Goal: Task Accomplishment & Management: Manage account settings

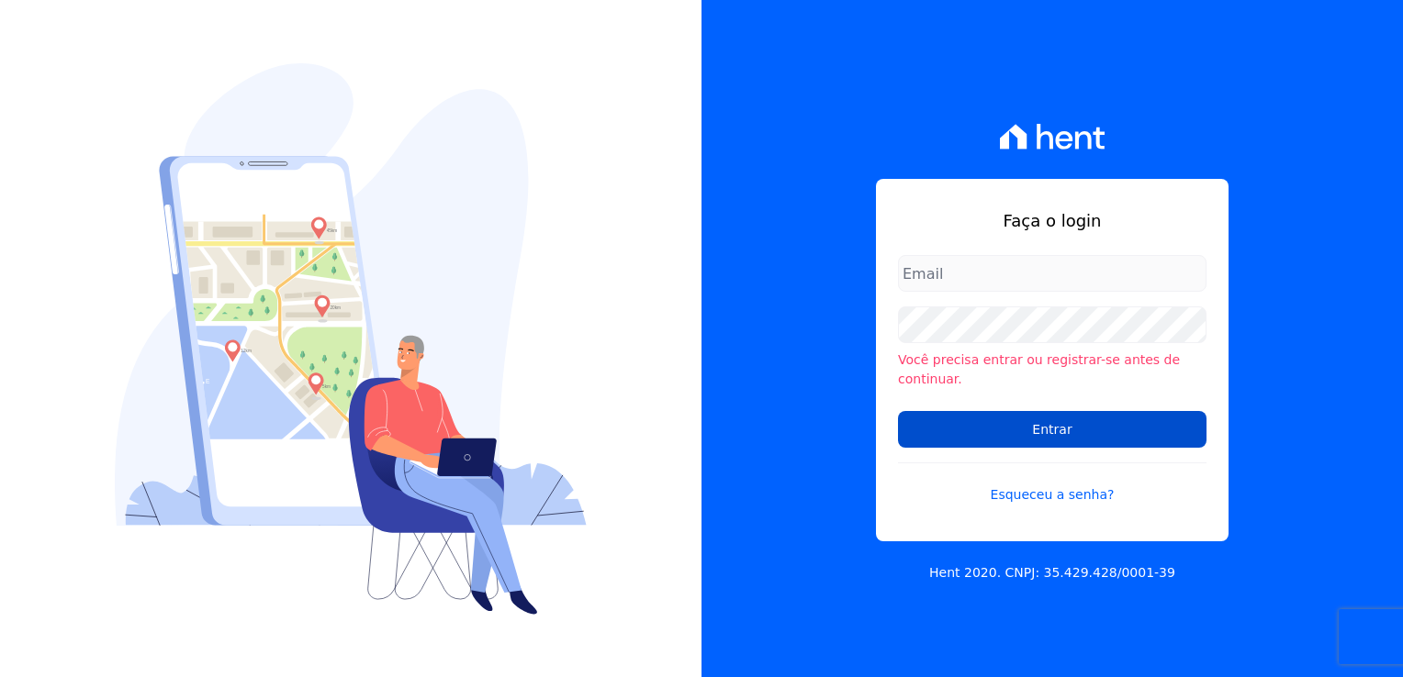
type input "financeiro@genesisempreendimentos.com.br"
click at [1048, 420] on input "Entrar" at bounding box center [1052, 429] width 308 height 37
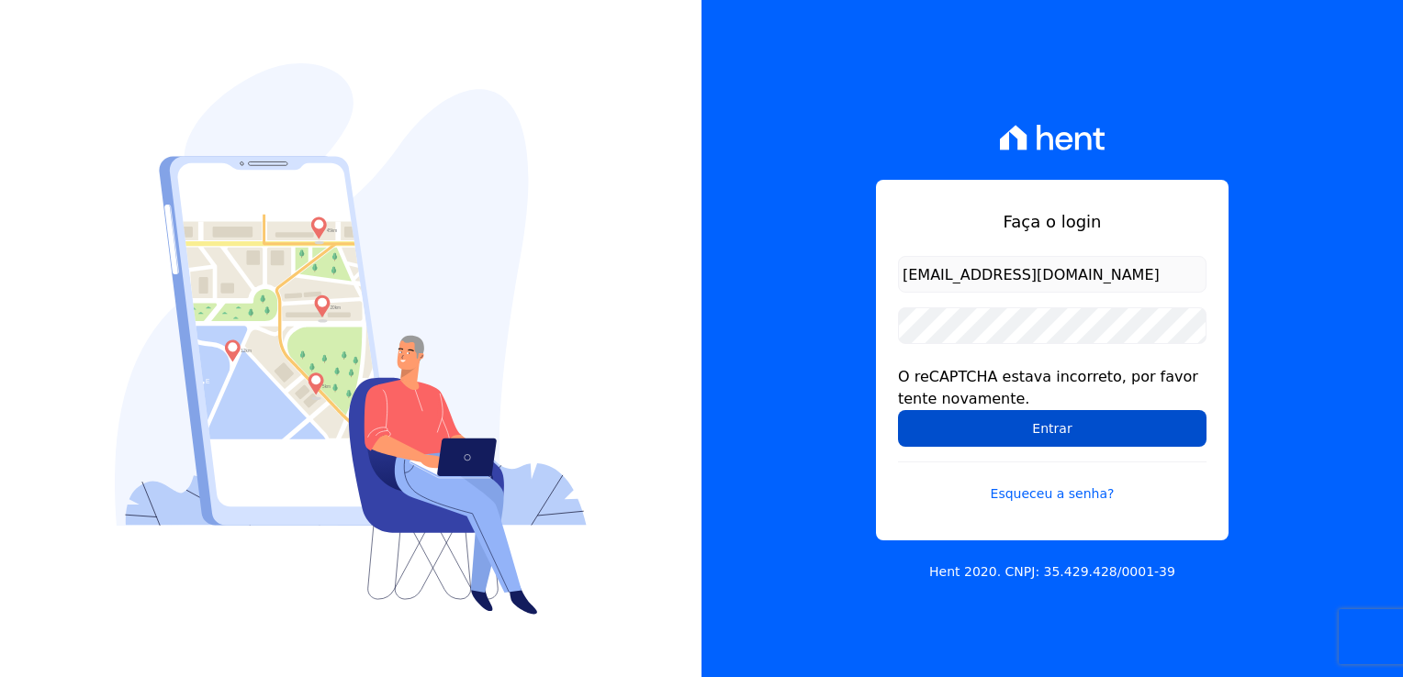
click at [1024, 430] on input "Entrar" at bounding box center [1052, 428] width 308 height 37
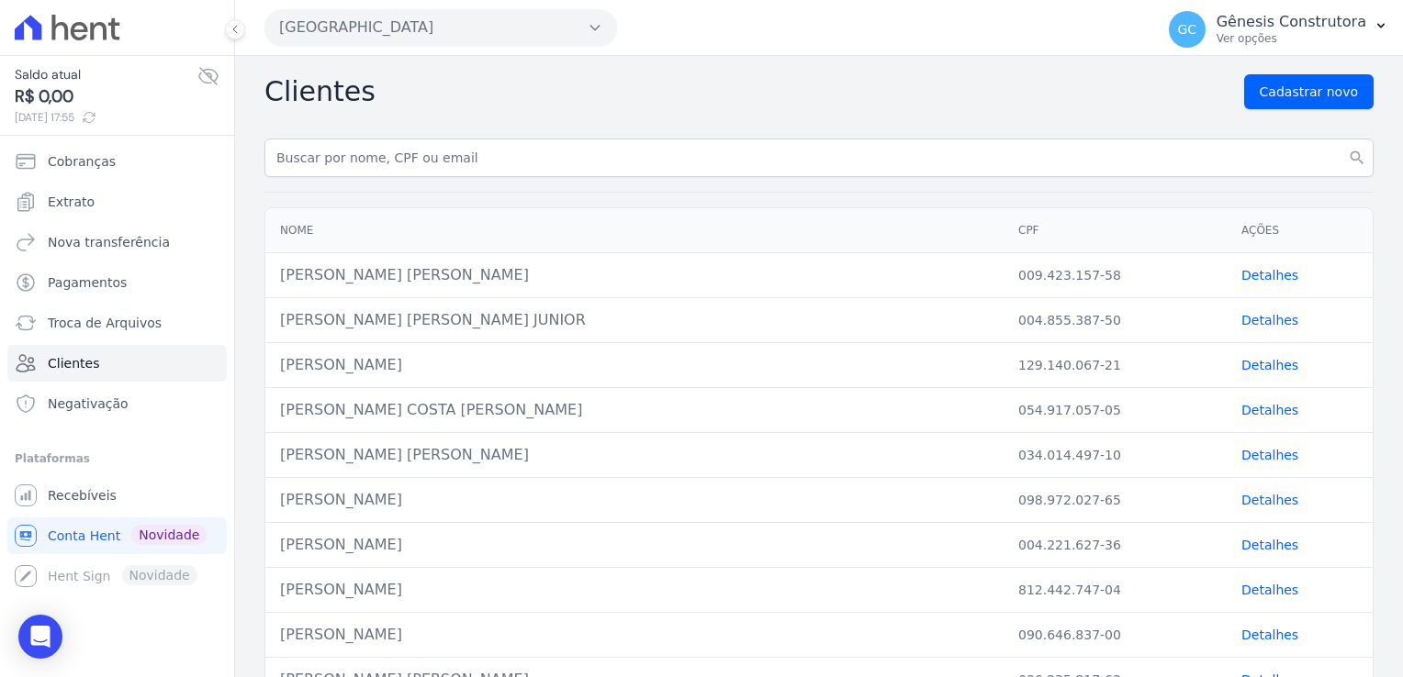
drag, startPoint x: 356, startPoint y: 0, endPoint x: 364, endPoint y: 17, distance: 19.3
click at [356, 1] on div "[GEOGRAPHIC_DATA] Genesis Empreendimentos [GEOGRAPHIC_DATA] [GEOGRAPHIC_DATA] […" at bounding box center [705, 27] width 882 height 57
click at [373, 27] on button "[GEOGRAPHIC_DATA]" at bounding box center [440, 27] width 352 height 37
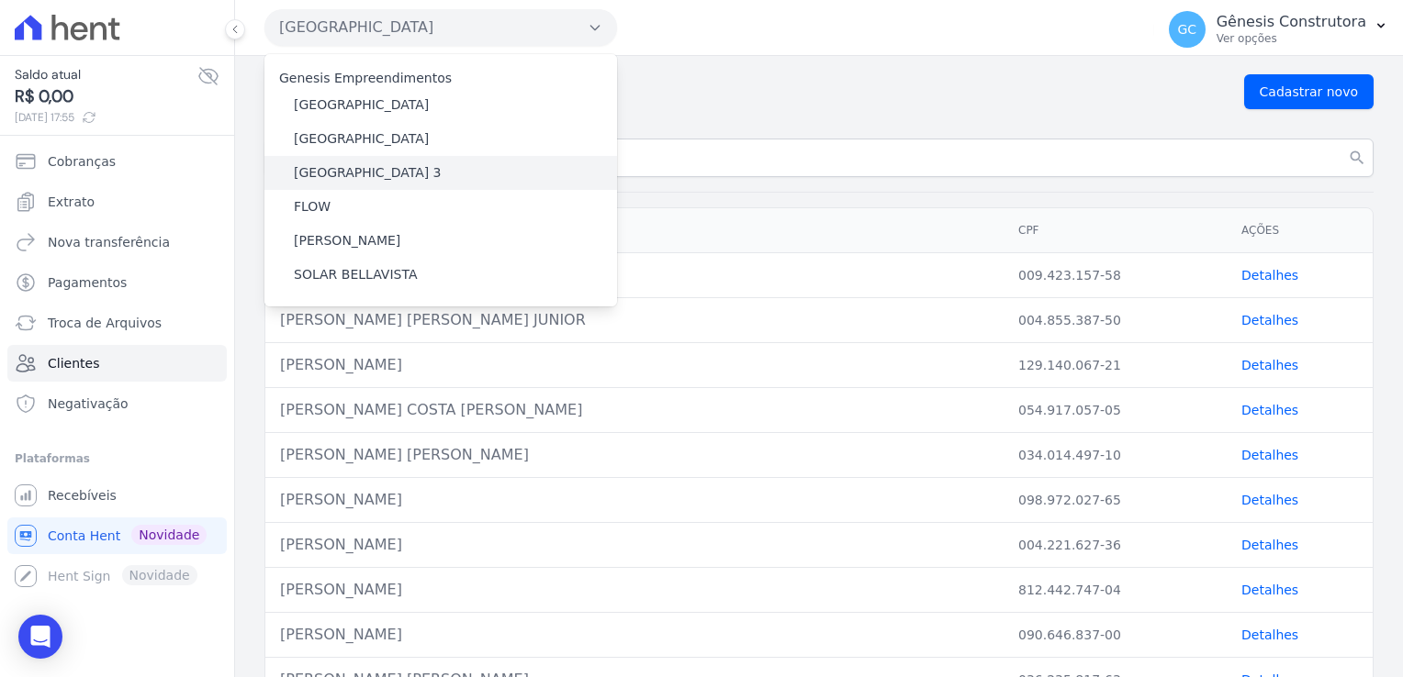
click at [413, 173] on div "[GEOGRAPHIC_DATA] 3" at bounding box center [440, 173] width 352 height 34
click at [413, 174] on div "[GEOGRAPHIC_DATA] 3" at bounding box center [440, 173] width 352 height 34
click at [414, 175] on div "[GEOGRAPHIC_DATA] 3" at bounding box center [440, 173] width 352 height 34
click at [414, 174] on div "[GEOGRAPHIC_DATA] 3" at bounding box center [440, 173] width 352 height 34
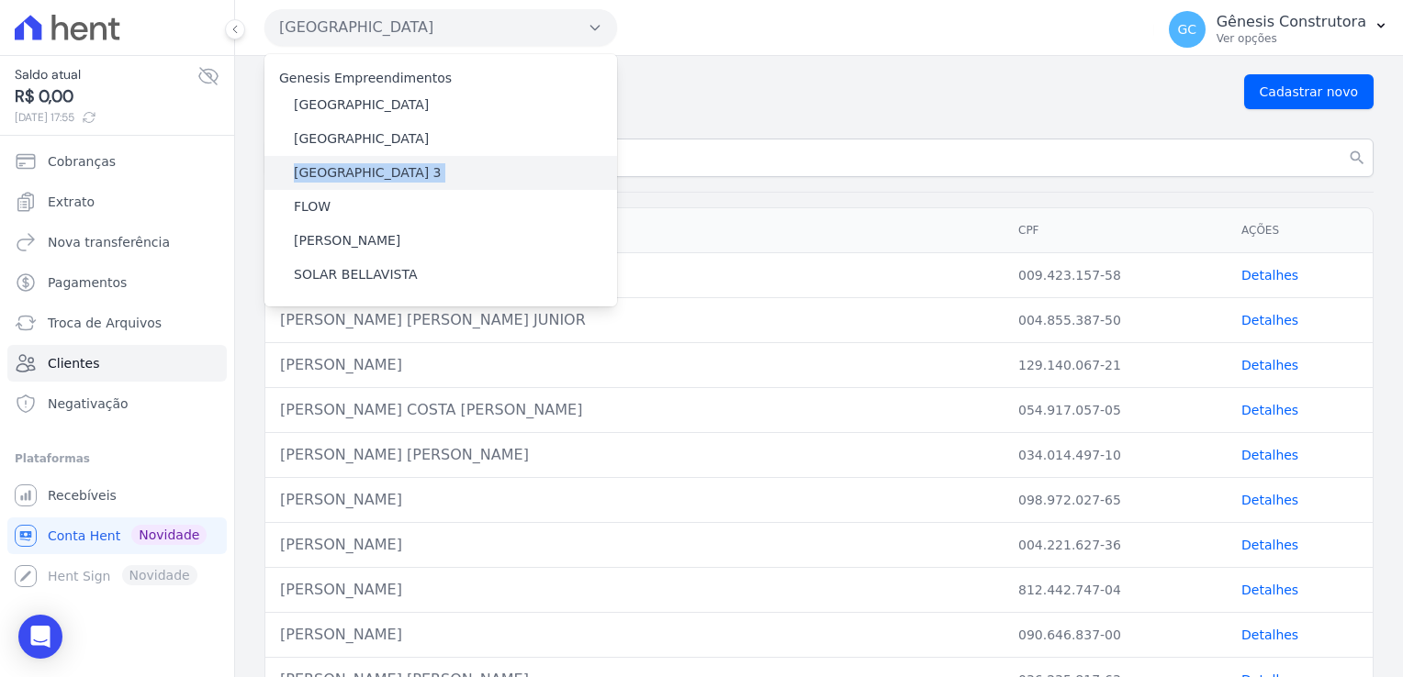
drag, startPoint x: 414, startPoint y: 174, endPoint x: 386, endPoint y: 174, distance: 28.5
click at [386, 174] on label "[GEOGRAPHIC_DATA] 3" at bounding box center [368, 172] width 148 height 19
click at [0, 0] on input "[GEOGRAPHIC_DATA] 3" at bounding box center [0, 0] width 0 height 0
click at [386, 175] on label "[GEOGRAPHIC_DATA] 3" at bounding box center [368, 172] width 148 height 19
click at [0, 0] on input "[GEOGRAPHIC_DATA] 3" at bounding box center [0, 0] width 0 height 0
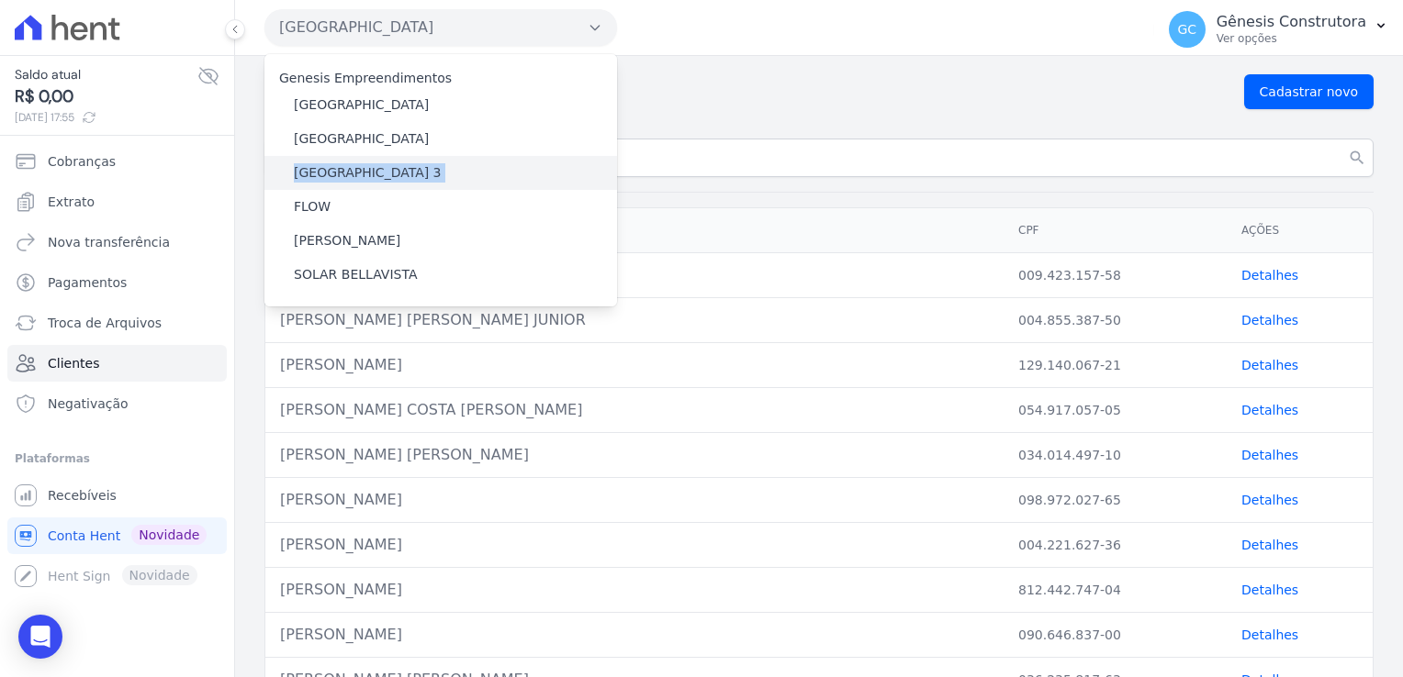
click at [386, 175] on label "[GEOGRAPHIC_DATA] 3" at bounding box center [368, 172] width 148 height 19
click at [0, 0] on input "[GEOGRAPHIC_DATA] 3" at bounding box center [0, 0] width 0 height 0
click at [386, 176] on label "[GEOGRAPHIC_DATA] 3" at bounding box center [368, 172] width 148 height 19
click at [0, 0] on input "[GEOGRAPHIC_DATA] 3" at bounding box center [0, 0] width 0 height 0
click at [386, 176] on label "[GEOGRAPHIC_DATA] 3" at bounding box center [368, 172] width 148 height 19
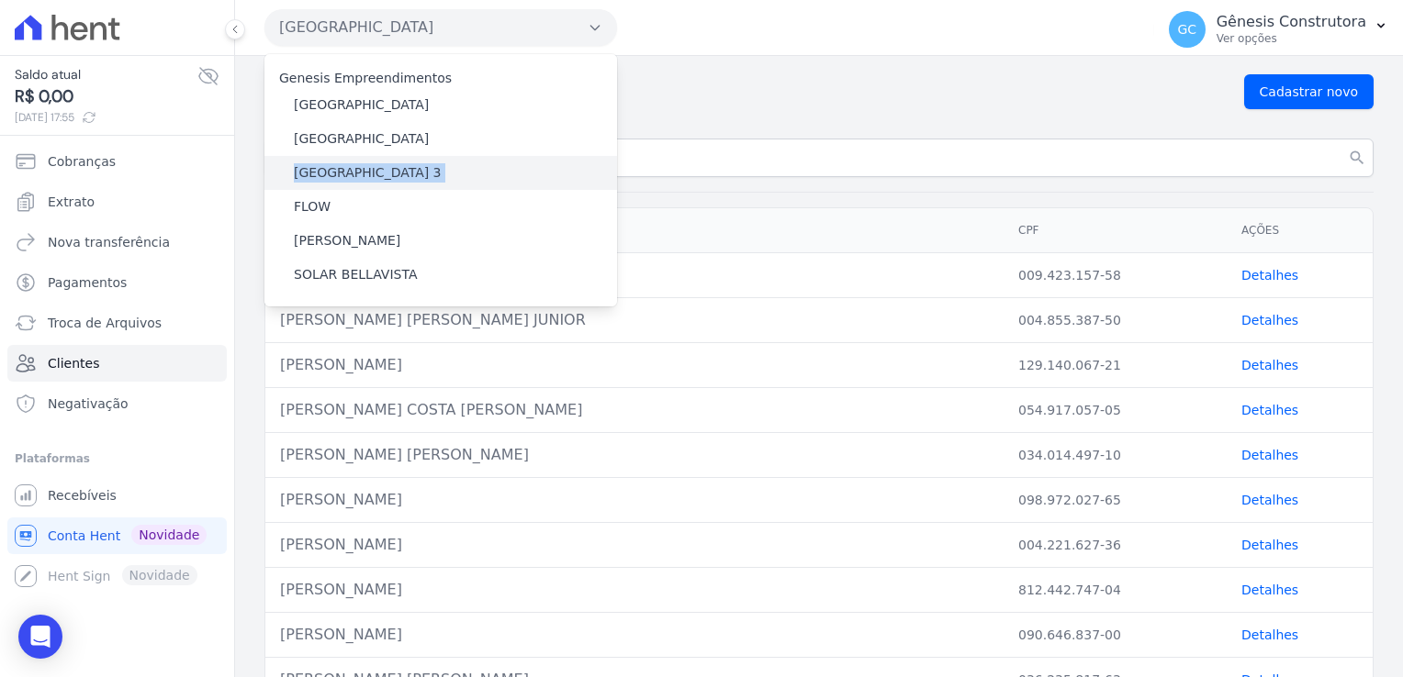
click at [0, 0] on input "[GEOGRAPHIC_DATA] 3" at bounding box center [0, 0] width 0 height 0
click at [386, 175] on label "[GEOGRAPHIC_DATA] 3" at bounding box center [368, 172] width 148 height 19
click at [0, 0] on input "[GEOGRAPHIC_DATA] 3" at bounding box center [0, 0] width 0 height 0
click at [386, 176] on label "[GEOGRAPHIC_DATA] 3" at bounding box center [368, 172] width 148 height 19
click at [0, 0] on input "[GEOGRAPHIC_DATA] 3" at bounding box center [0, 0] width 0 height 0
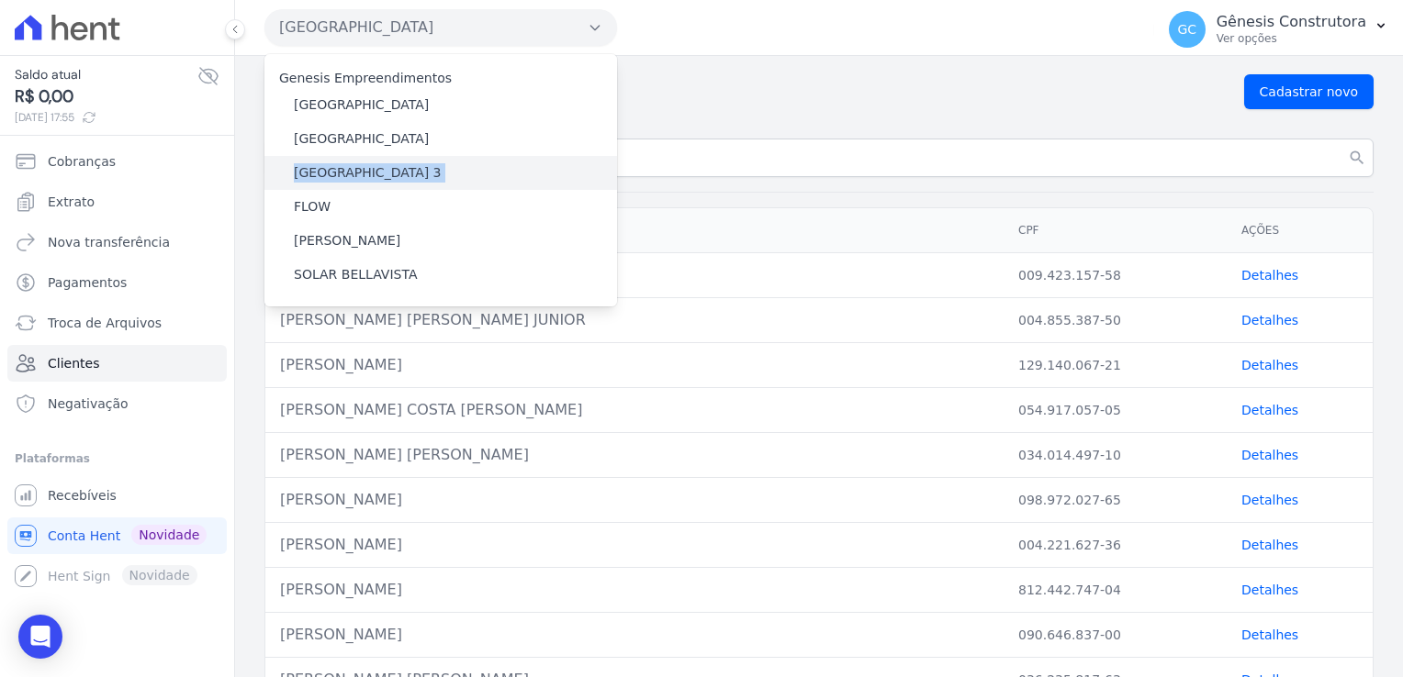
click at [386, 175] on label "[GEOGRAPHIC_DATA] 3" at bounding box center [368, 172] width 148 height 19
click at [0, 0] on input "[GEOGRAPHIC_DATA] 3" at bounding box center [0, 0] width 0 height 0
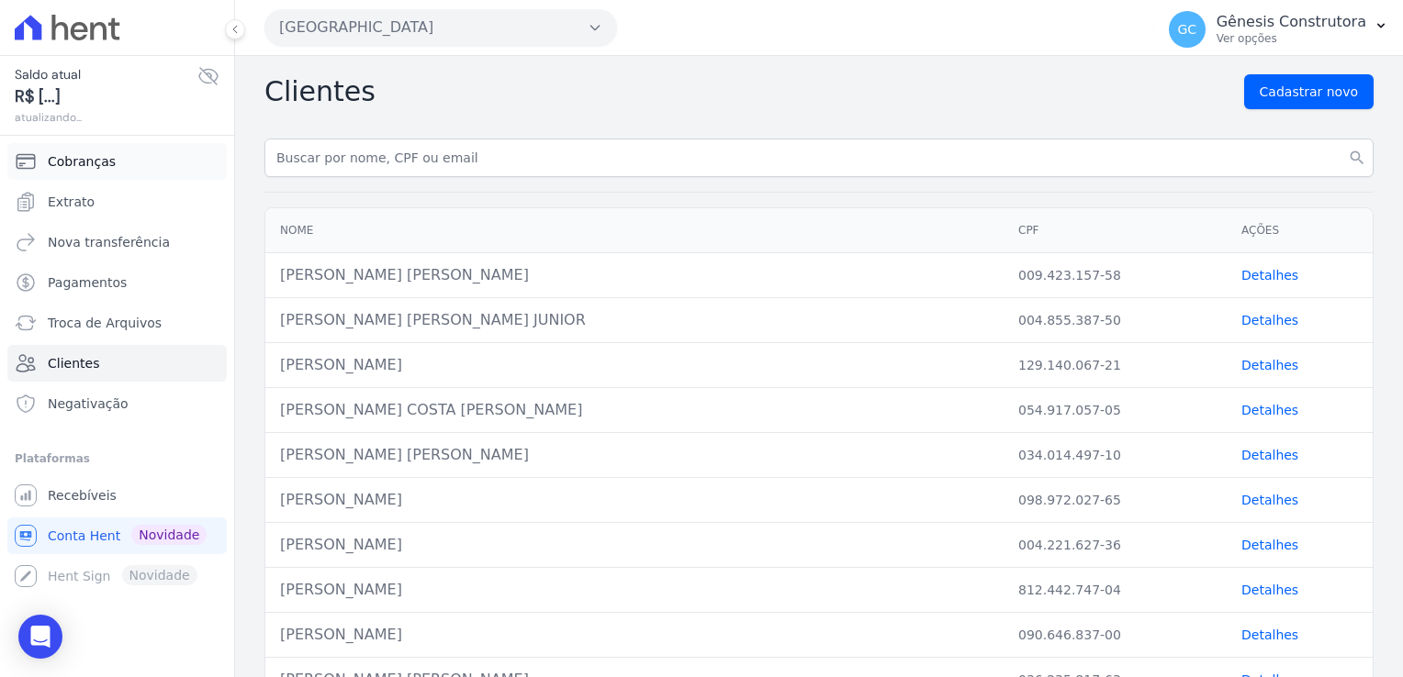
click at [79, 149] on link "Cobranças" at bounding box center [116, 161] width 219 height 37
click at [84, 164] on span "Cobranças" at bounding box center [82, 161] width 68 height 18
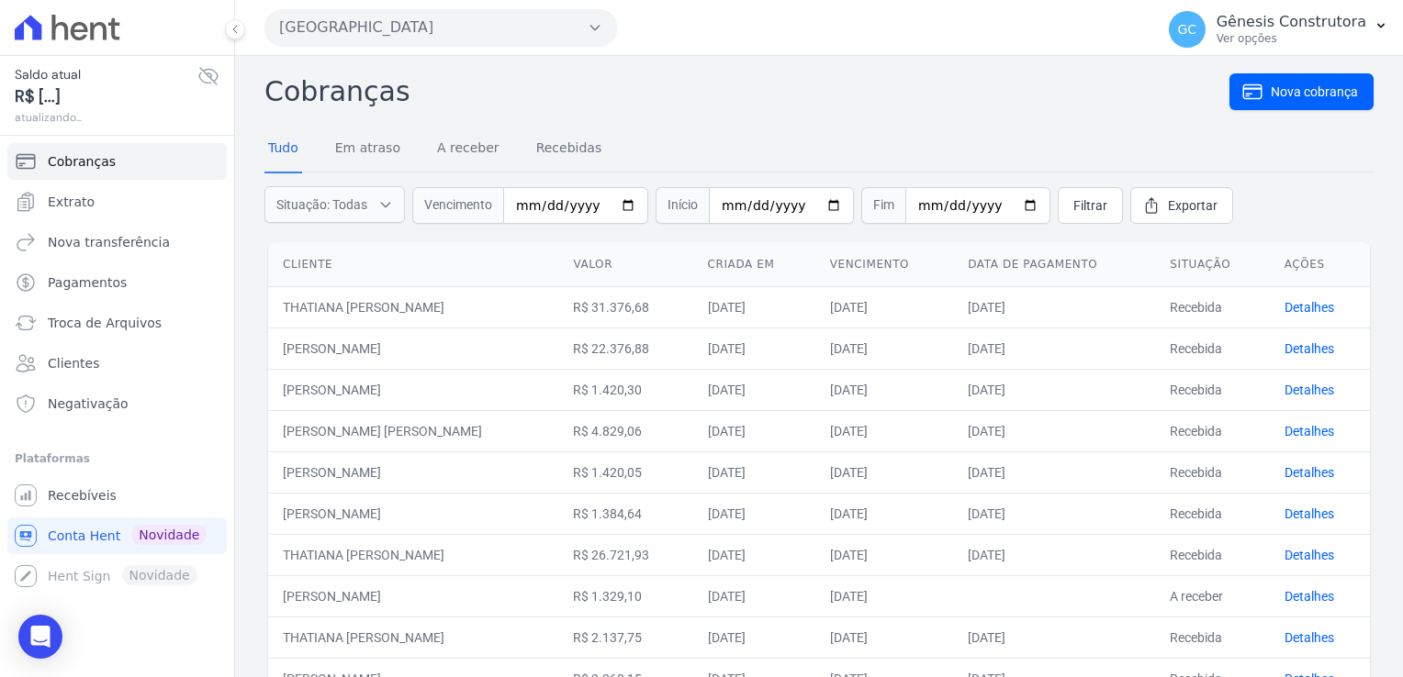
click at [554, 25] on button "[GEOGRAPHIC_DATA]" at bounding box center [440, 27] width 352 height 37
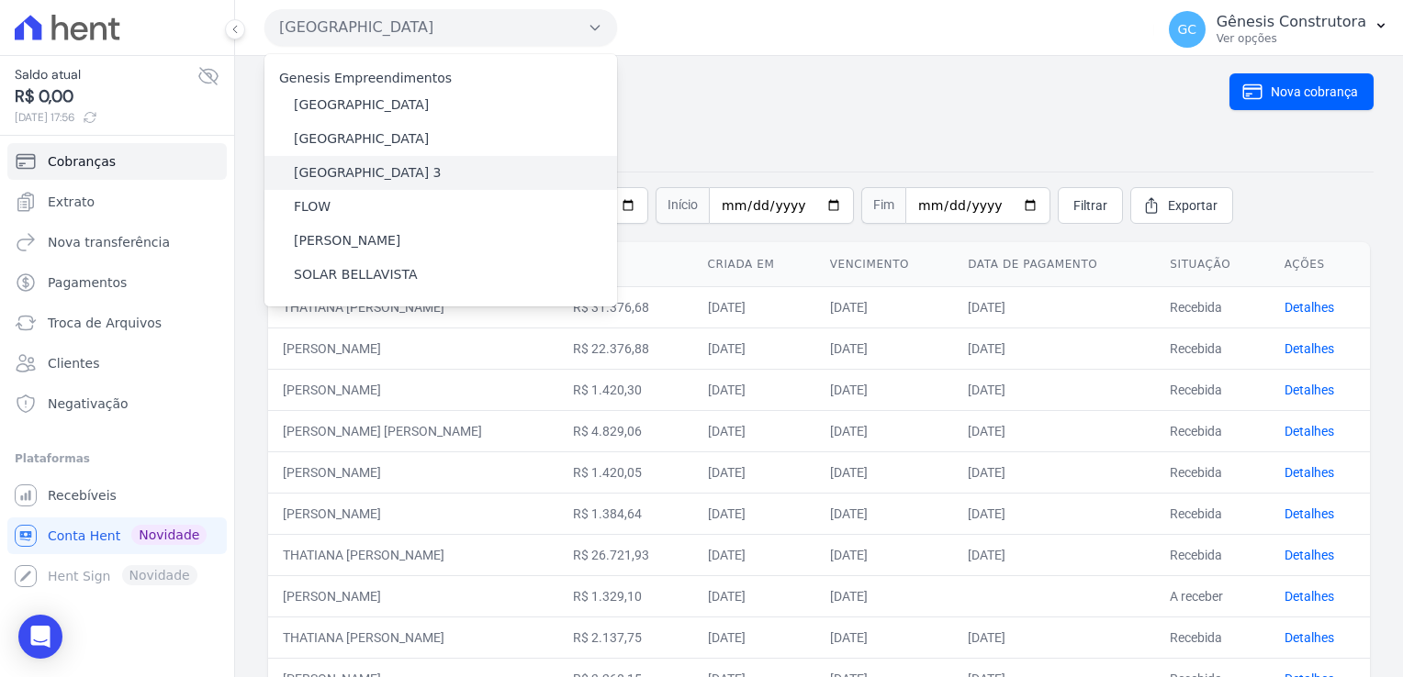
click at [391, 172] on label "[GEOGRAPHIC_DATA] 3" at bounding box center [368, 172] width 148 height 19
click at [0, 0] on input "[GEOGRAPHIC_DATA] 3" at bounding box center [0, 0] width 0 height 0
click at [392, 173] on label "[GEOGRAPHIC_DATA] 3" at bounding box center [368, 172] width 148 height 19
click at [0, 0] on input "[GEOGRAPHIC_DATA] 3" at bounding box center [0, 0] width 0 height 0
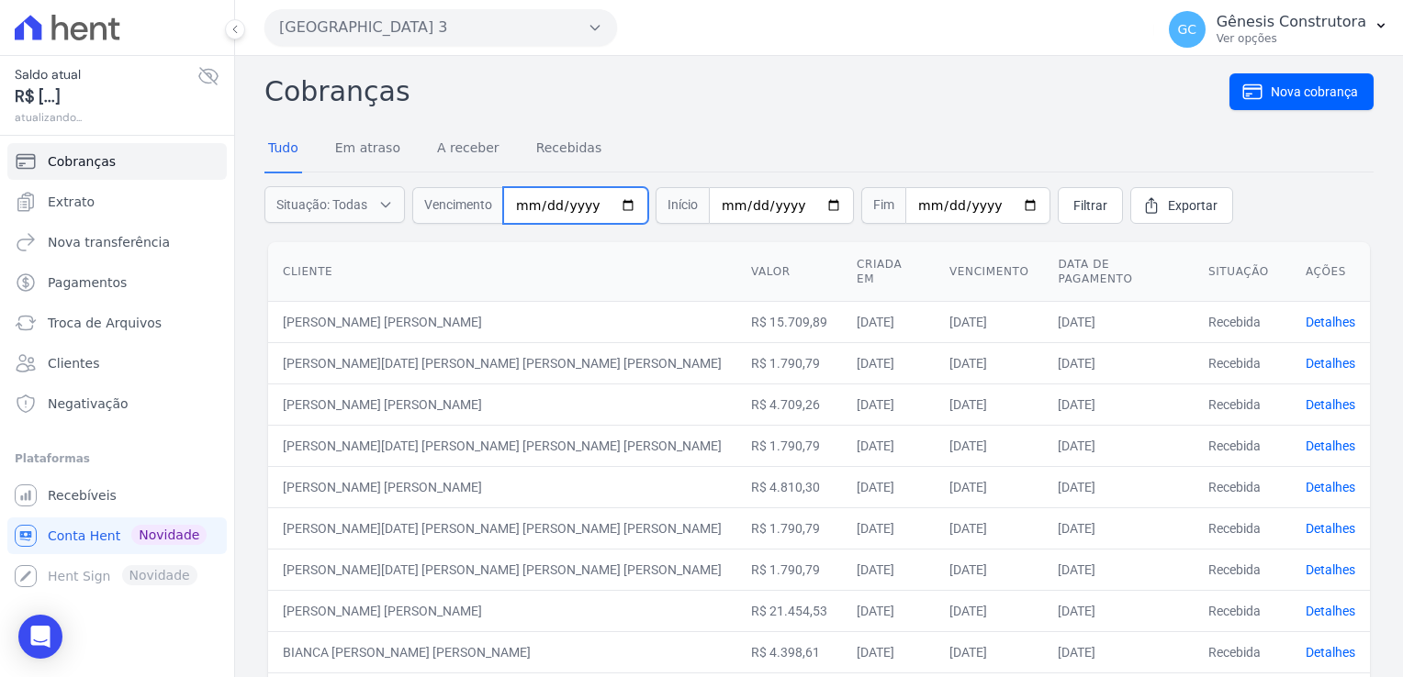
click at [531, 204] on input "date" at bounding box center [575, 205] width 145 height 37
type input "[DATE]"
drag, startPoint x: 1057, startPoint y: 205, endPoint x: 1042, endPoint y: 241, distance: 39.9
click at [1073, 206] on span "Filtrar" at bounding box center [1090, 205] width 34 height 18
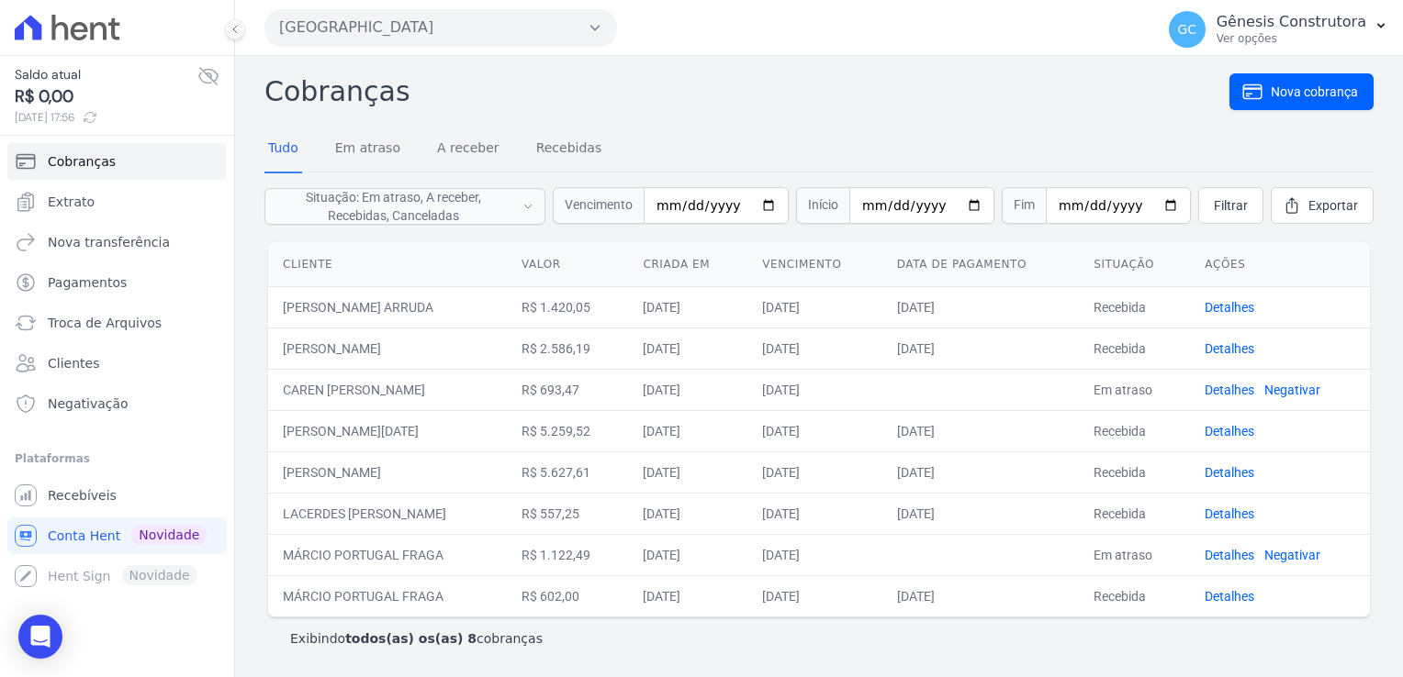
click at [545, 28] on button "[GEOGRAPHIC_DATA]" at bounding box center [440, 27] width 352 height 37
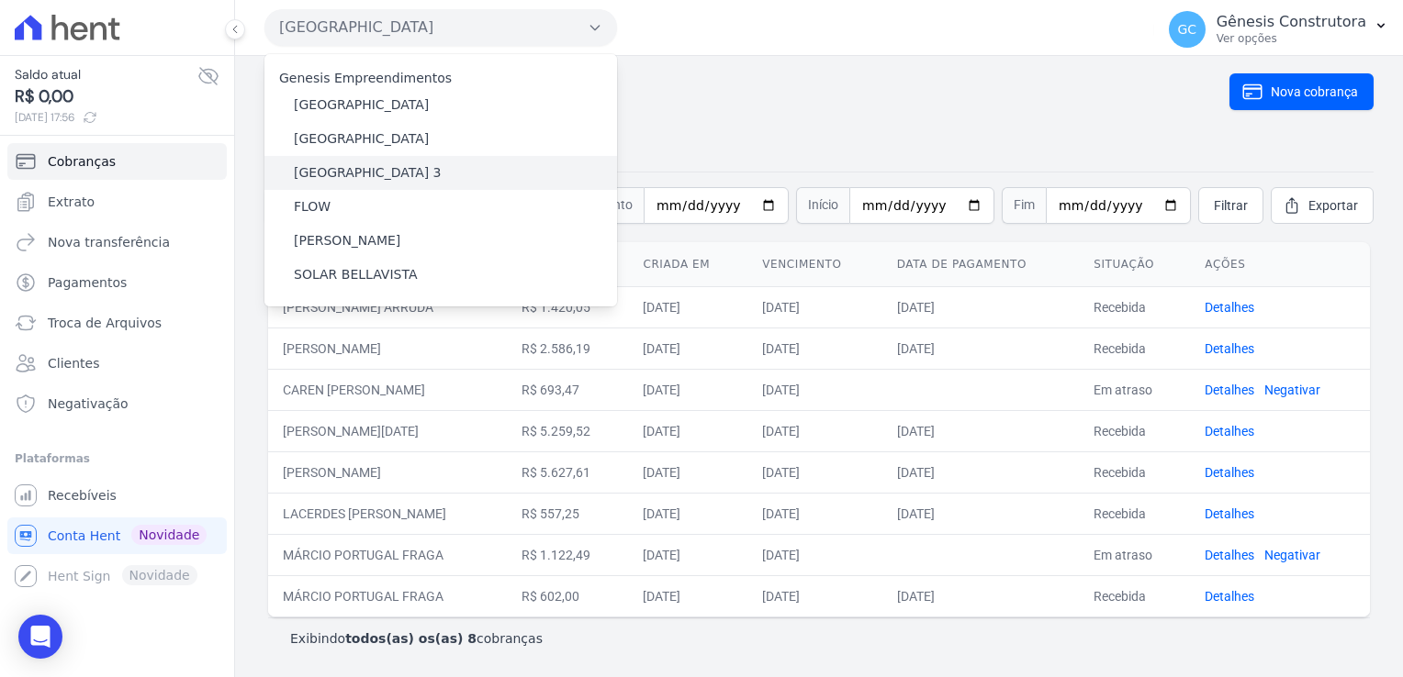
click at [396, 162] on div "[GEOGRAPHIC_DATA] 3" at bounding box center [440, 173] width 352 height 34
click at [397, 171] on label "[GEOGRAPHIC_DATA] 3" at bounding box center [368, 172] width 148 height 19
click at [0, 0] on input "[GEOGRAPHIC_DATA] 3" at bounding box center [0, 0] width 0 height 0
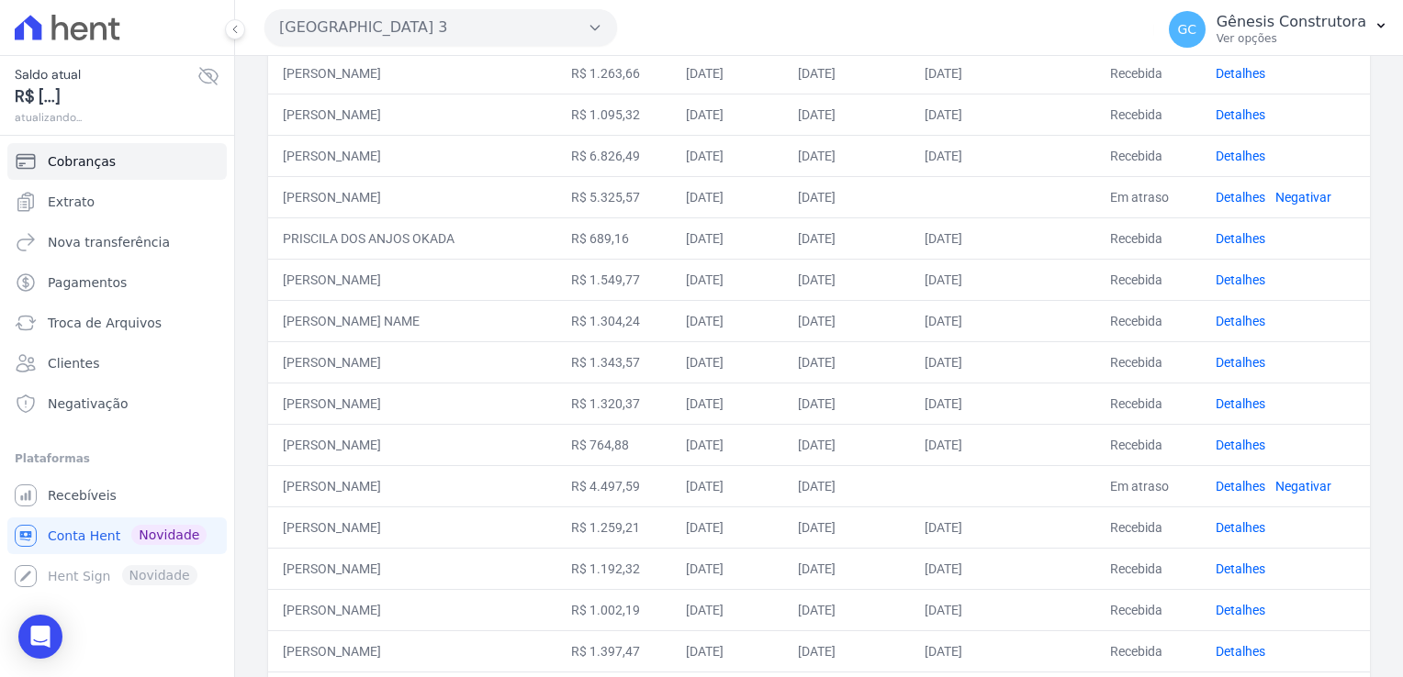
scroll to position [367, 0]
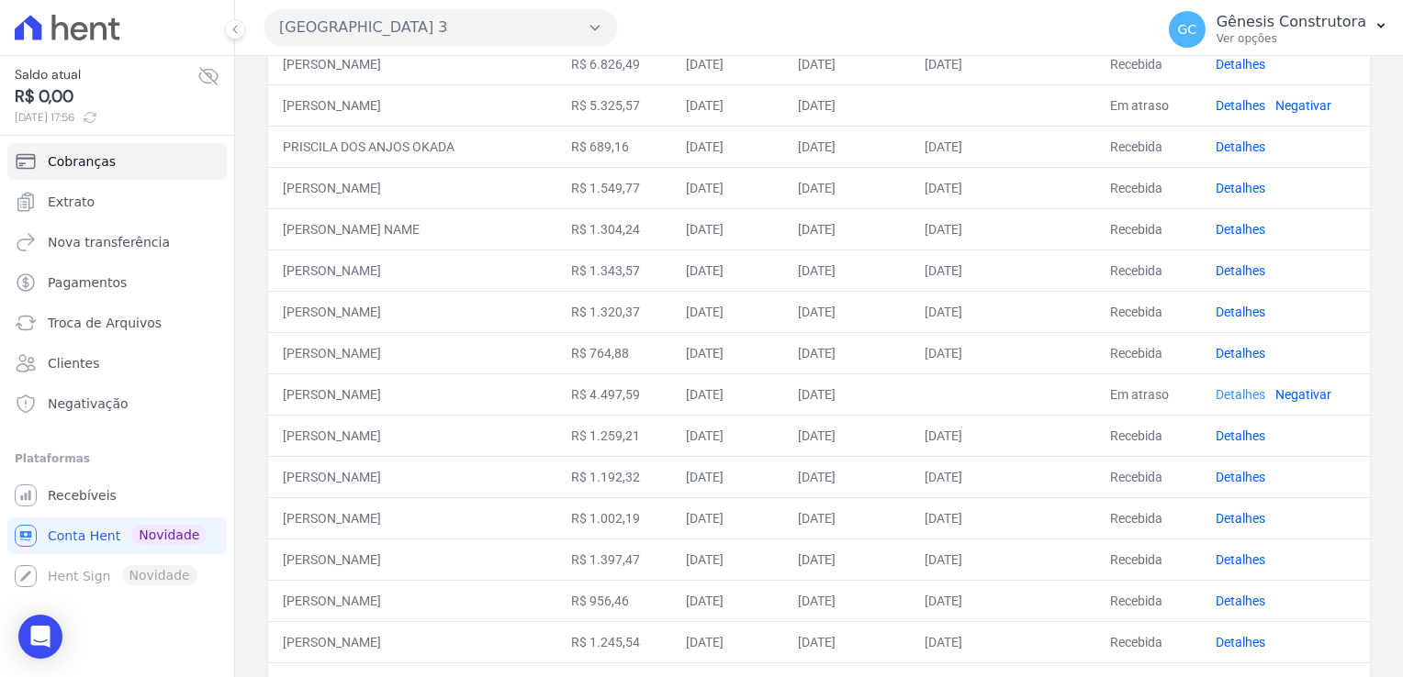
click at [1223, 395] on link "Detalhes" at bounding box center [1240, 394] width 50 height 15
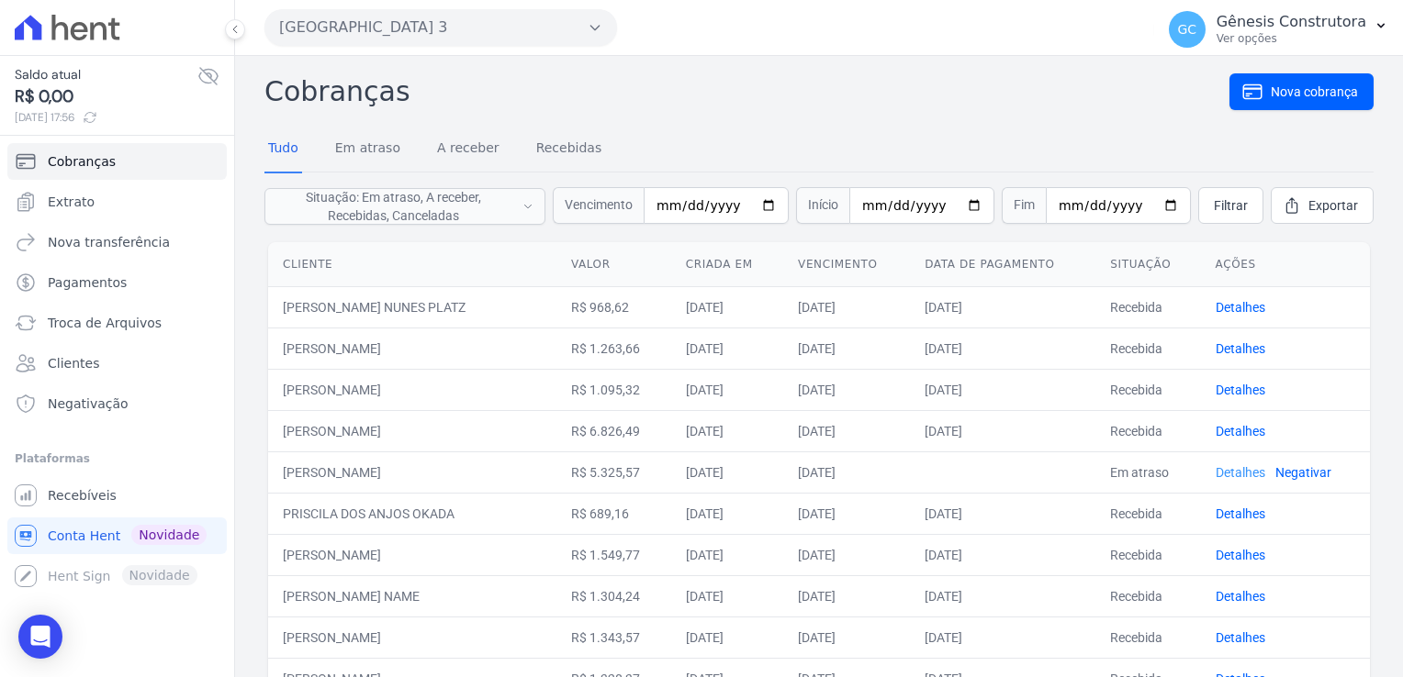
click at [1244, 472] on link "Detalhes" at bounding box center [1240, 472] width 50 height 15
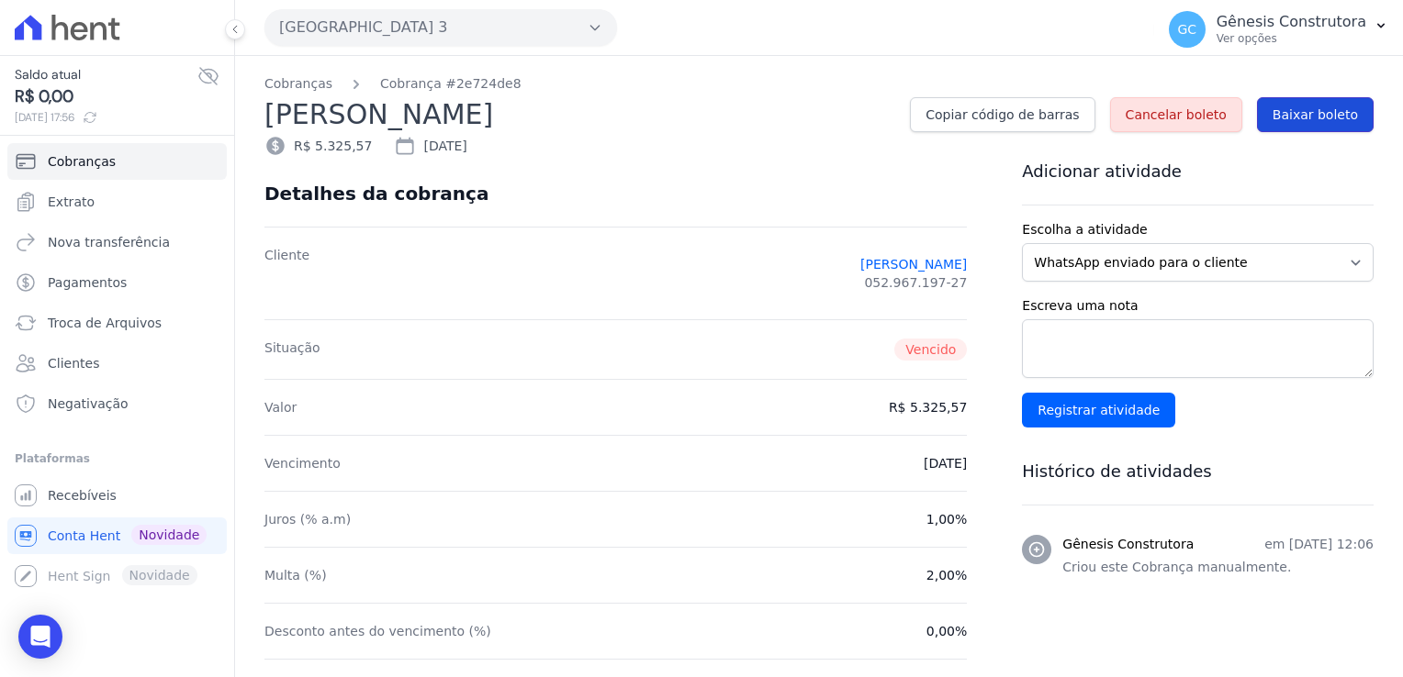
click at [1330, 117] on span "Baixar boleto" at bounding box center [1314, 115] width 85 height 18
